Goal: Task Accomplishment & Management: Use online tool/utility

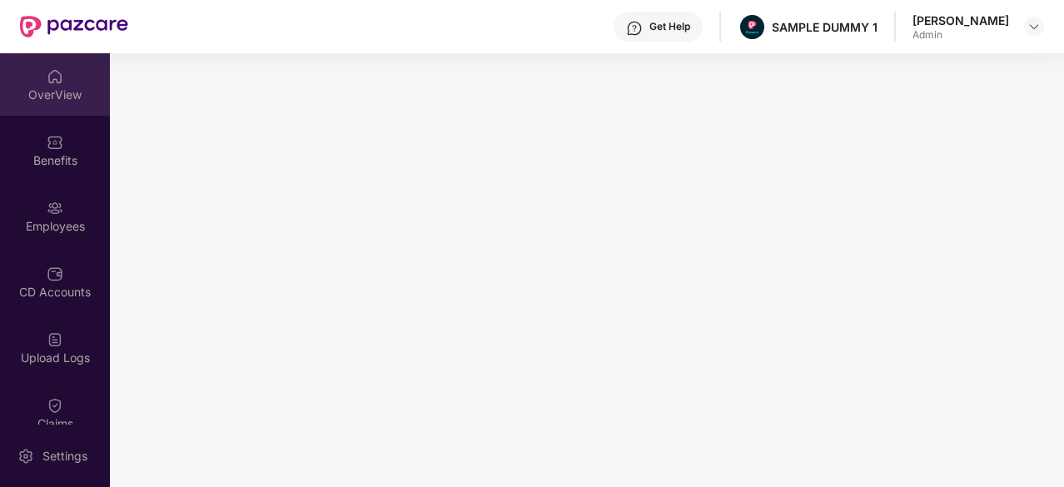
click at [47, 84] on img at bounding box center [55, 76] width 17 height 17
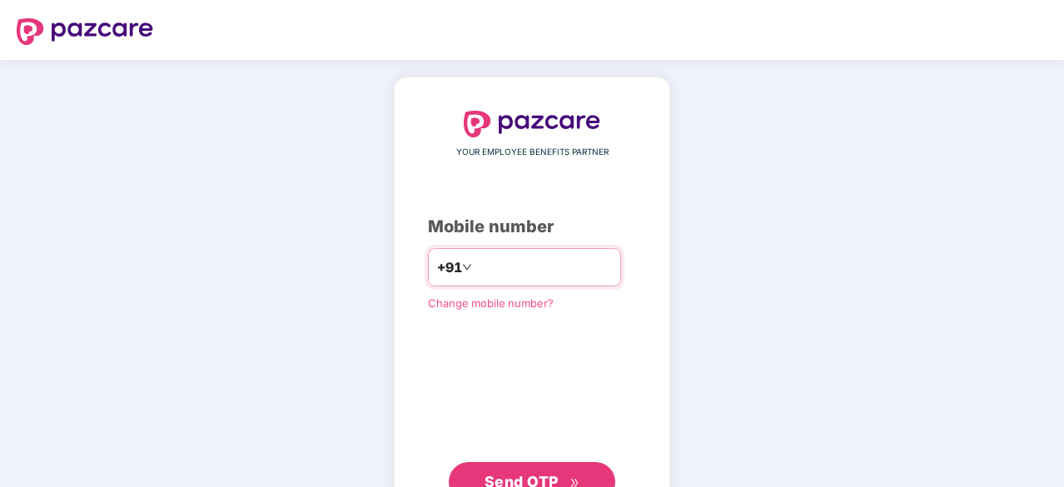
type input "**********"
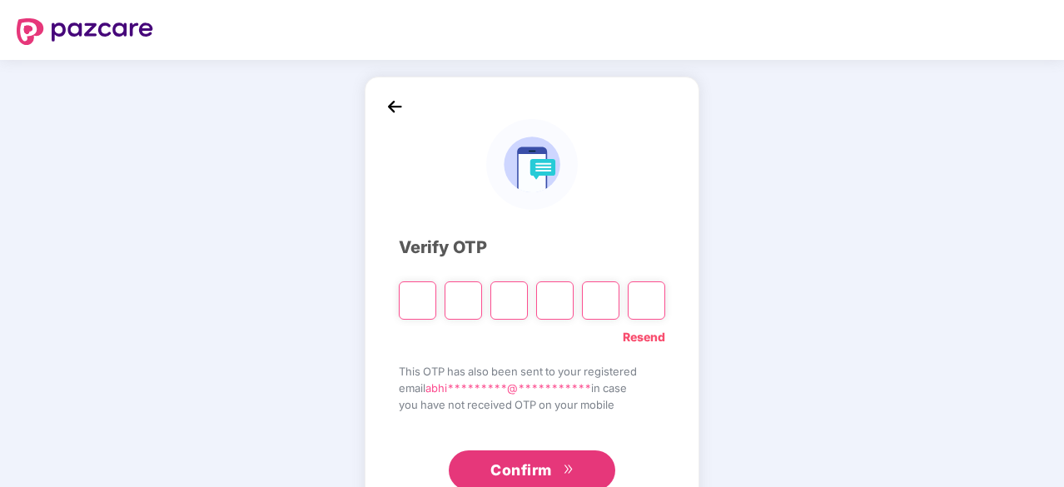
type input "*"
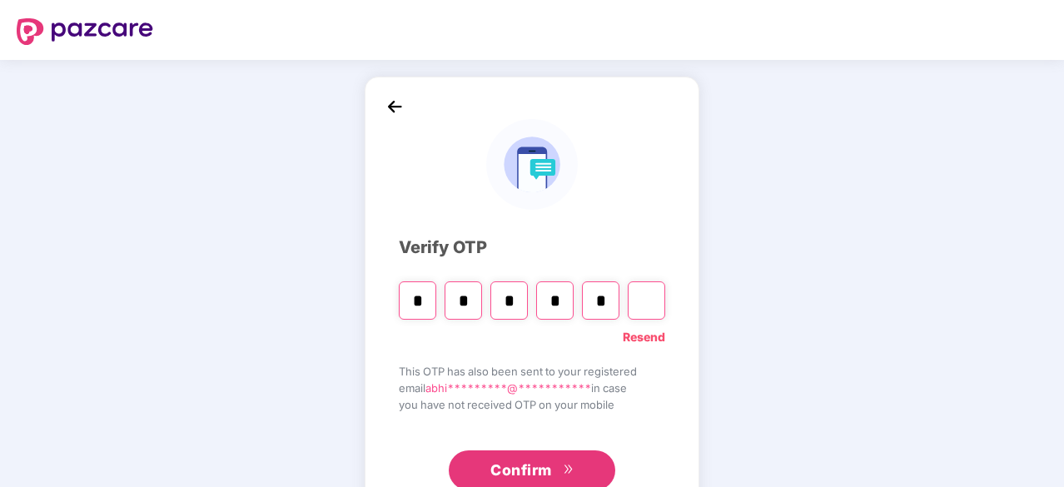
type input "*"
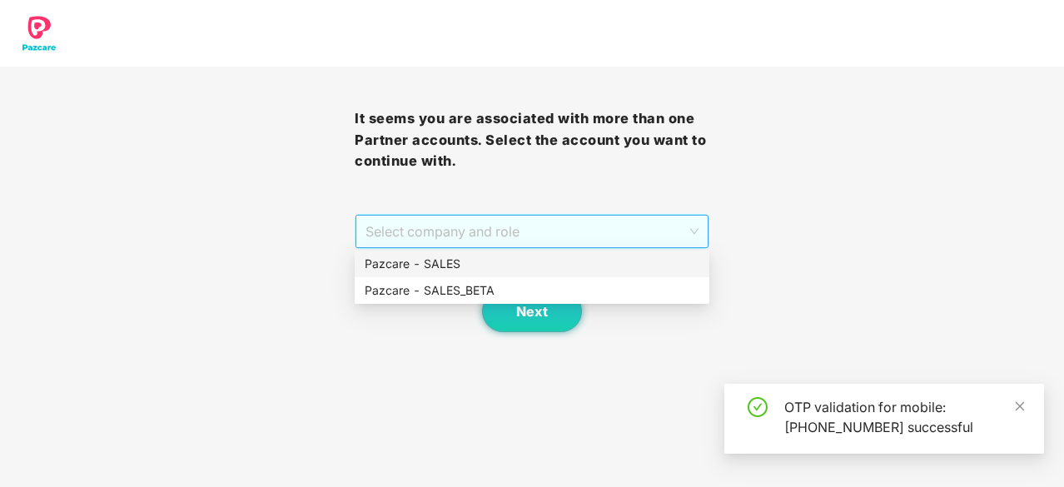
click at [564, 231] on span "Select company and role" at bounding box center [531, 232] width 333 height 32
click at [549, 261] on div "Pazcare - SALES" at bounding box center [532, 264] width 335 height 18
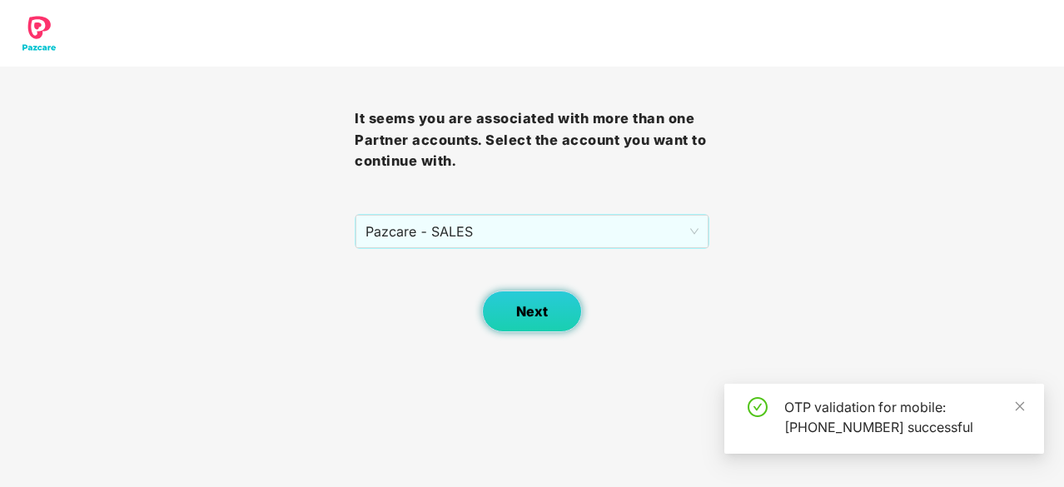
click at [539, 301] on button "Next" at bounding box center [532, 312] width 100 height 42
